Goal: Transaction & Acquisition: Purchase product/service

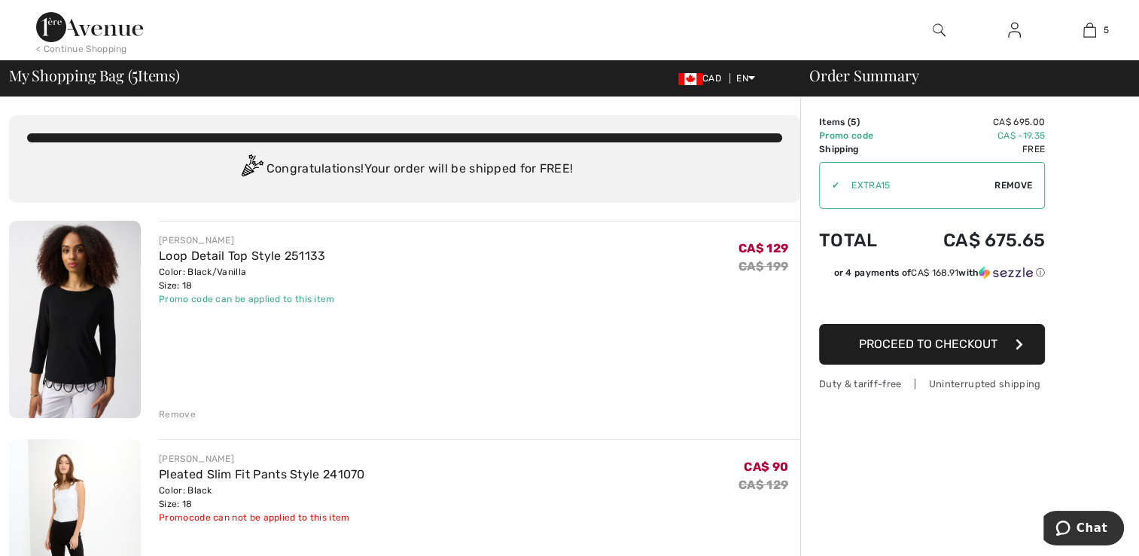
click at [181, 232] on div "JOSEPH RIBKOFF Loop Detail Top Style 251133 Color: Black/Vanilla Size: 18 Final…" at bounding box center [479, 321] width 641 height 200
click at [178, 253] on link "Loop Detail Top Style 251133" at bounding box center [242, 255] width 166 height 14
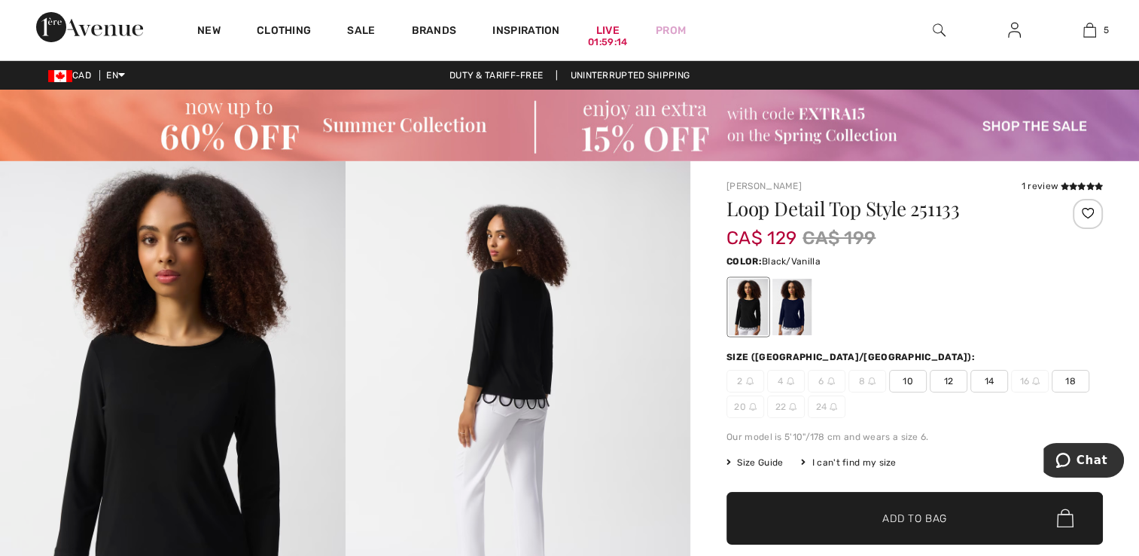
click at [797, 321] on div at bounding box center [791, 307] width 39 height 56
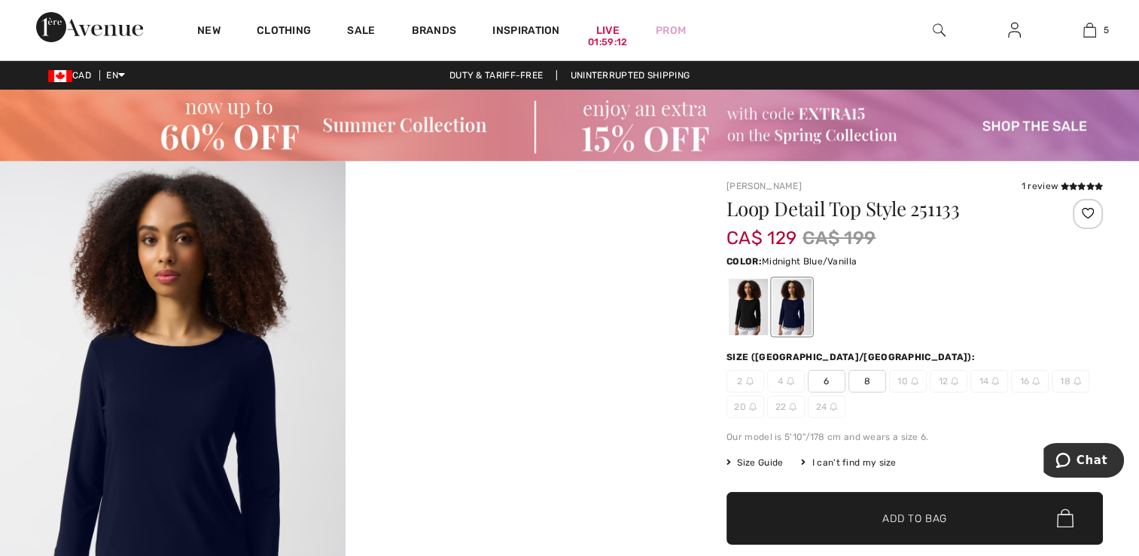
click at [737, 304] on div at bounding box center [748, 307] width 39 height 56
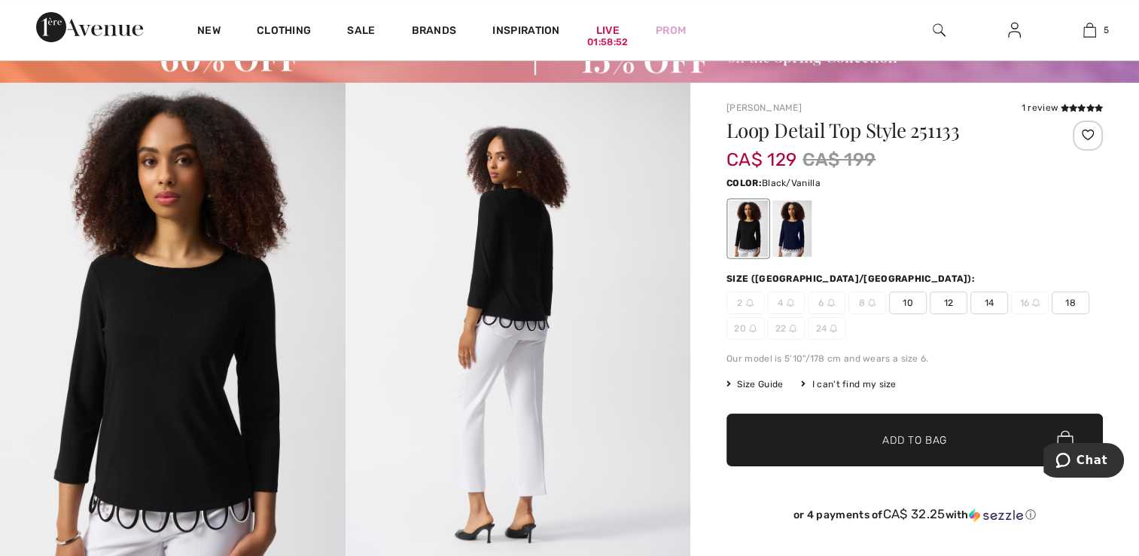
scroll to position [79, 0]
